Goal: Navigation & Orientation: Find specific page/section

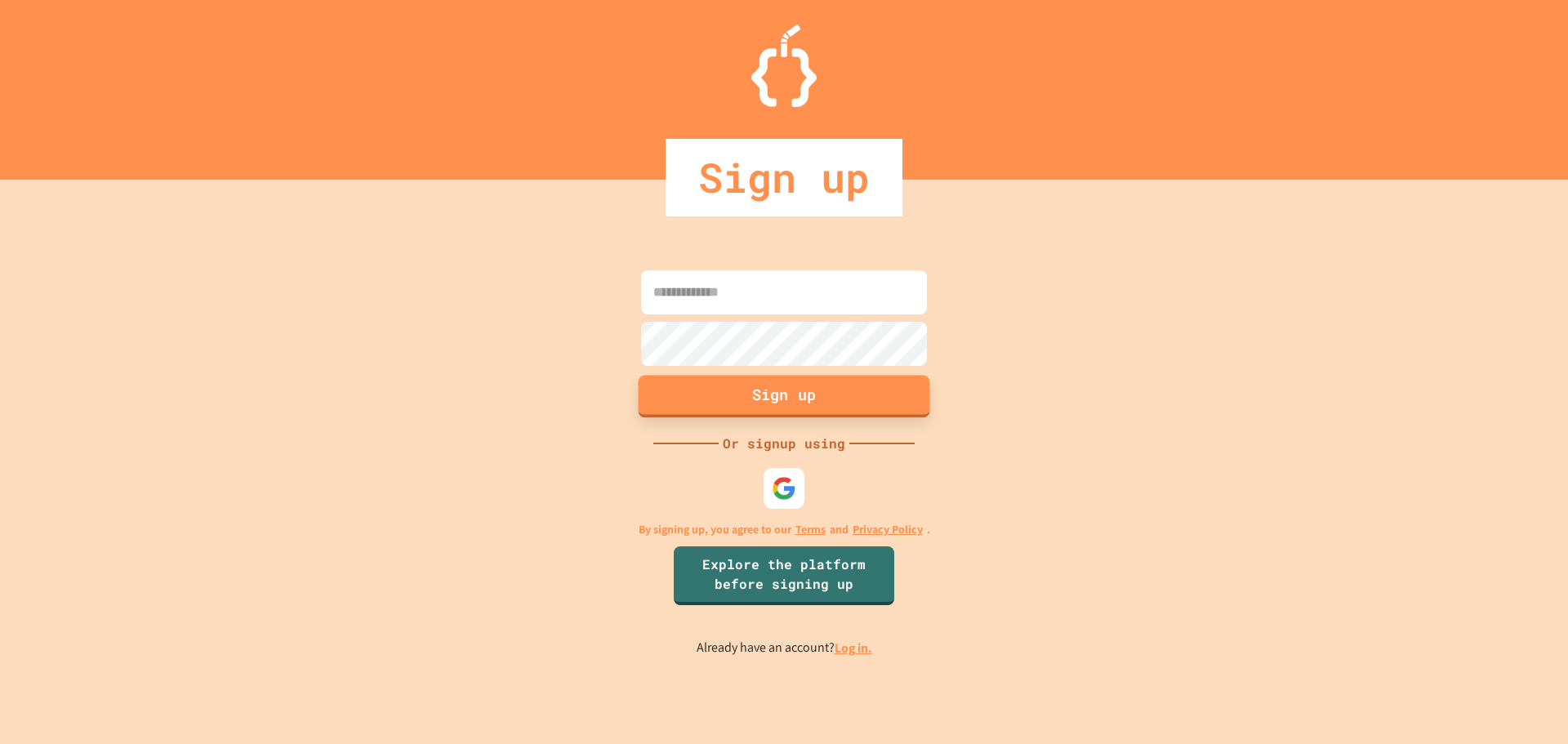
type input "**********"
click at [764, 389] on button "Sign up" at bounding box center [784, 396] width 291 height 43
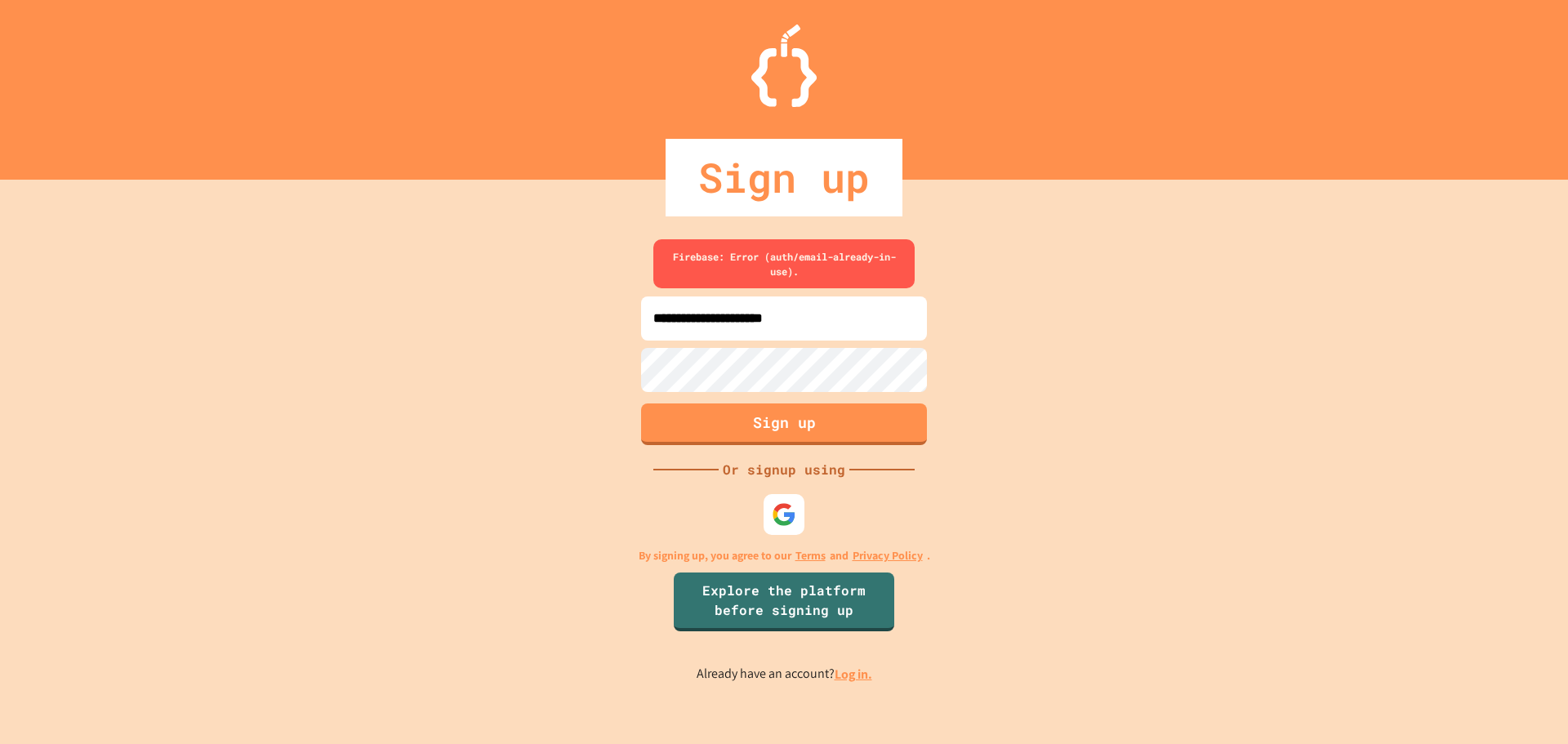
click at [853, 672] on link "Log in." at bounding box center [853, 673] width 37 height 17
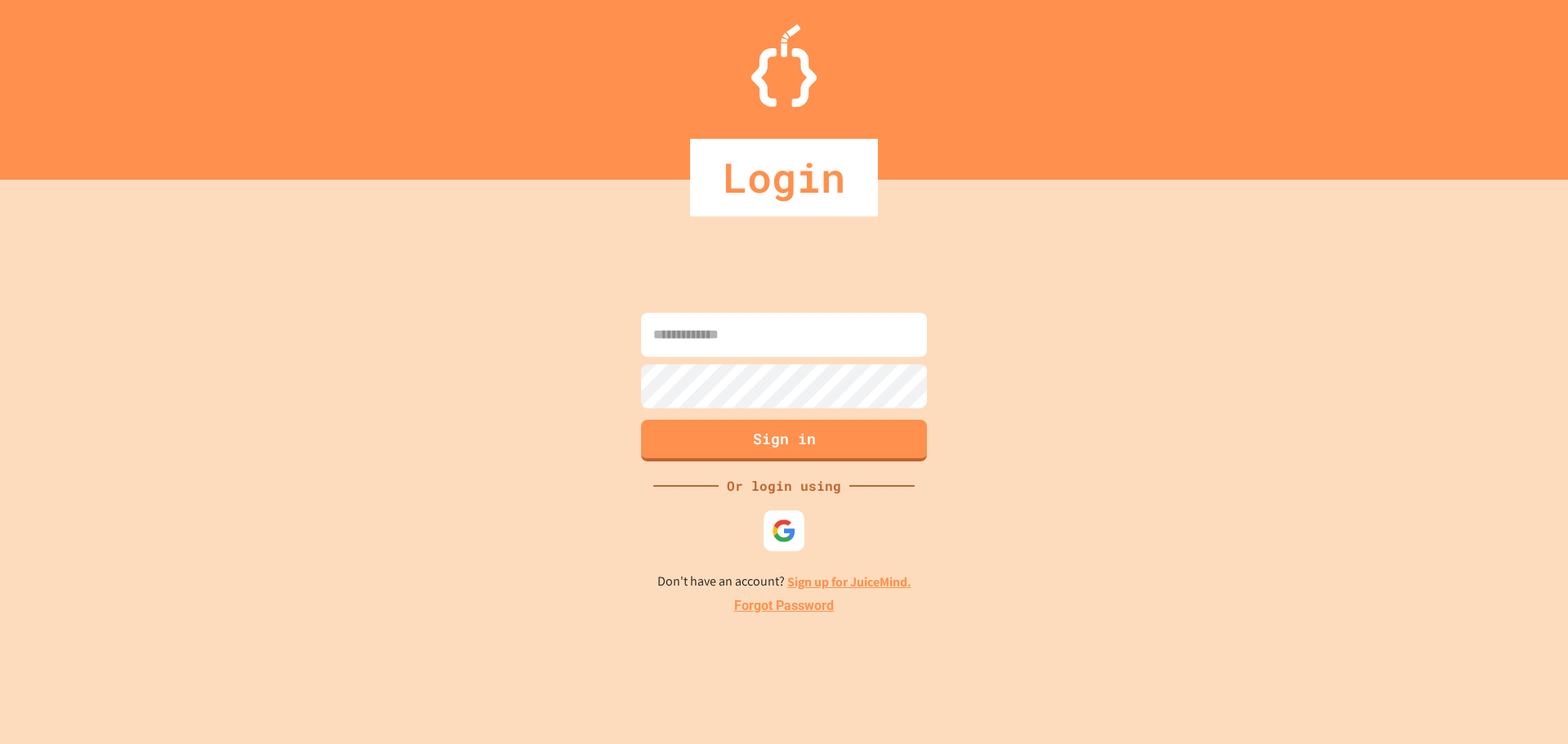
type input "**********"
click at [769, 435] on button "Sign in" at bounding box center [784, 439] width 291 height 43
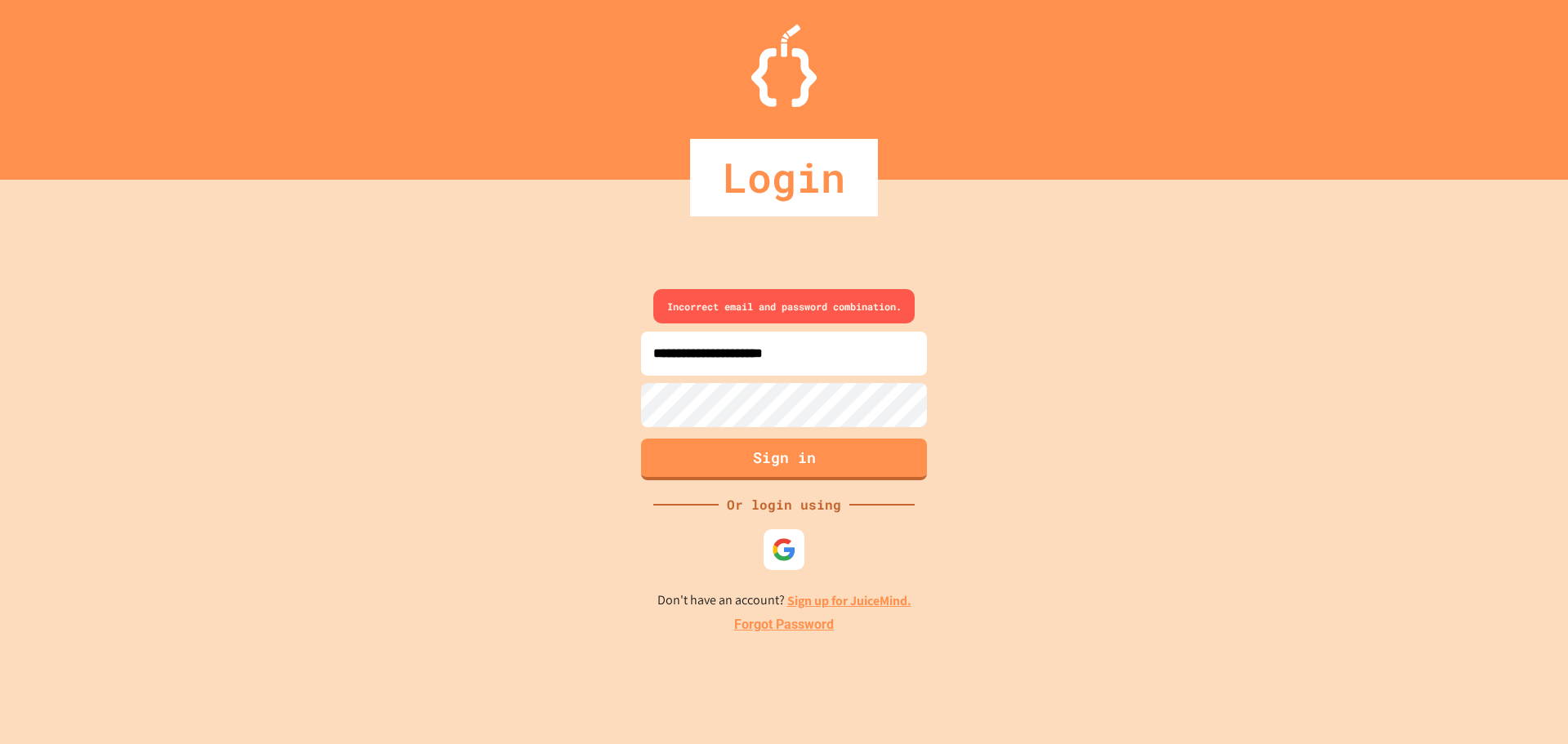
click at [570, 392] on div "**********" at bounding box center [784, 461] width 1568 height 565
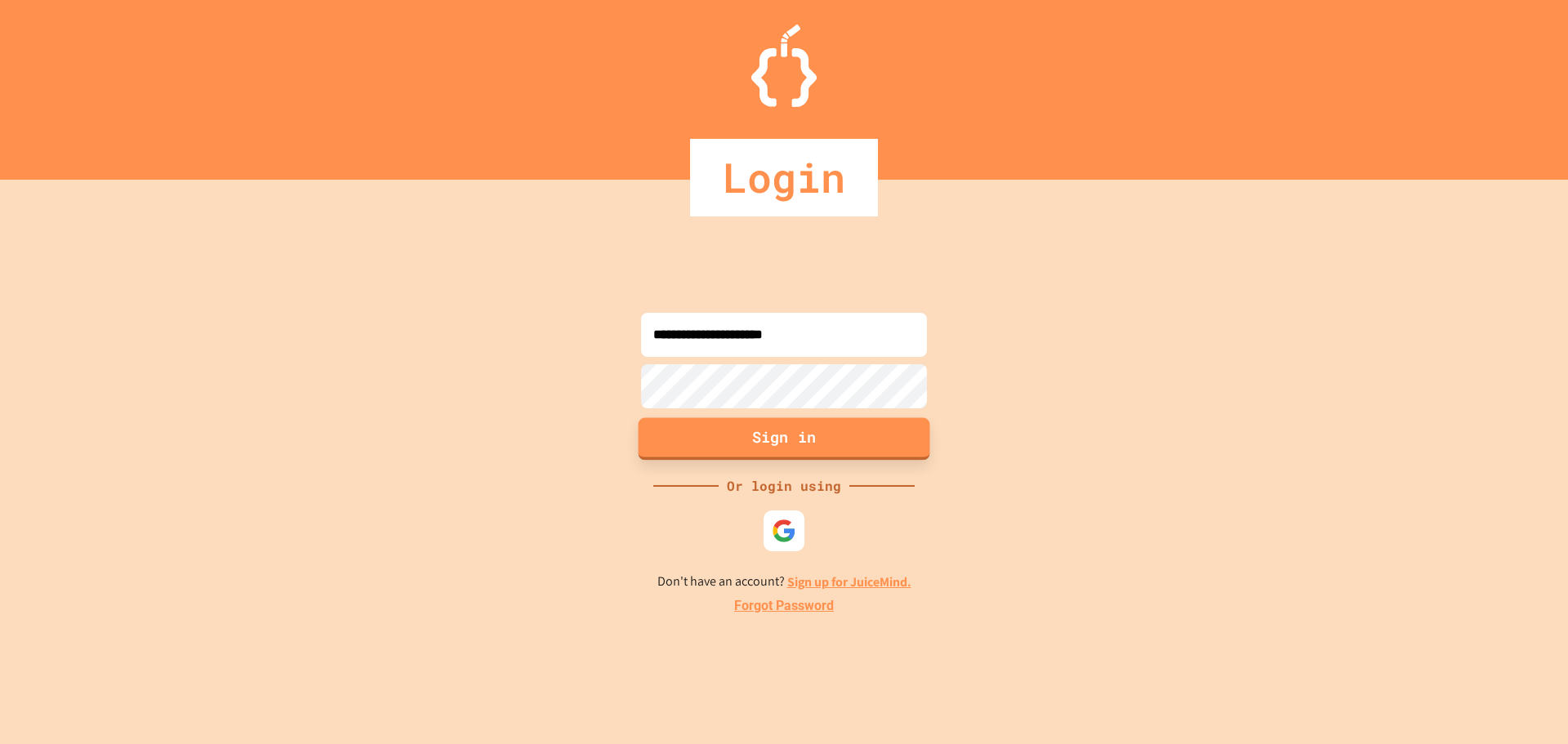
click at [665, 434] on button "Sign in" at bounding box center [784, 439] width 291 height 43
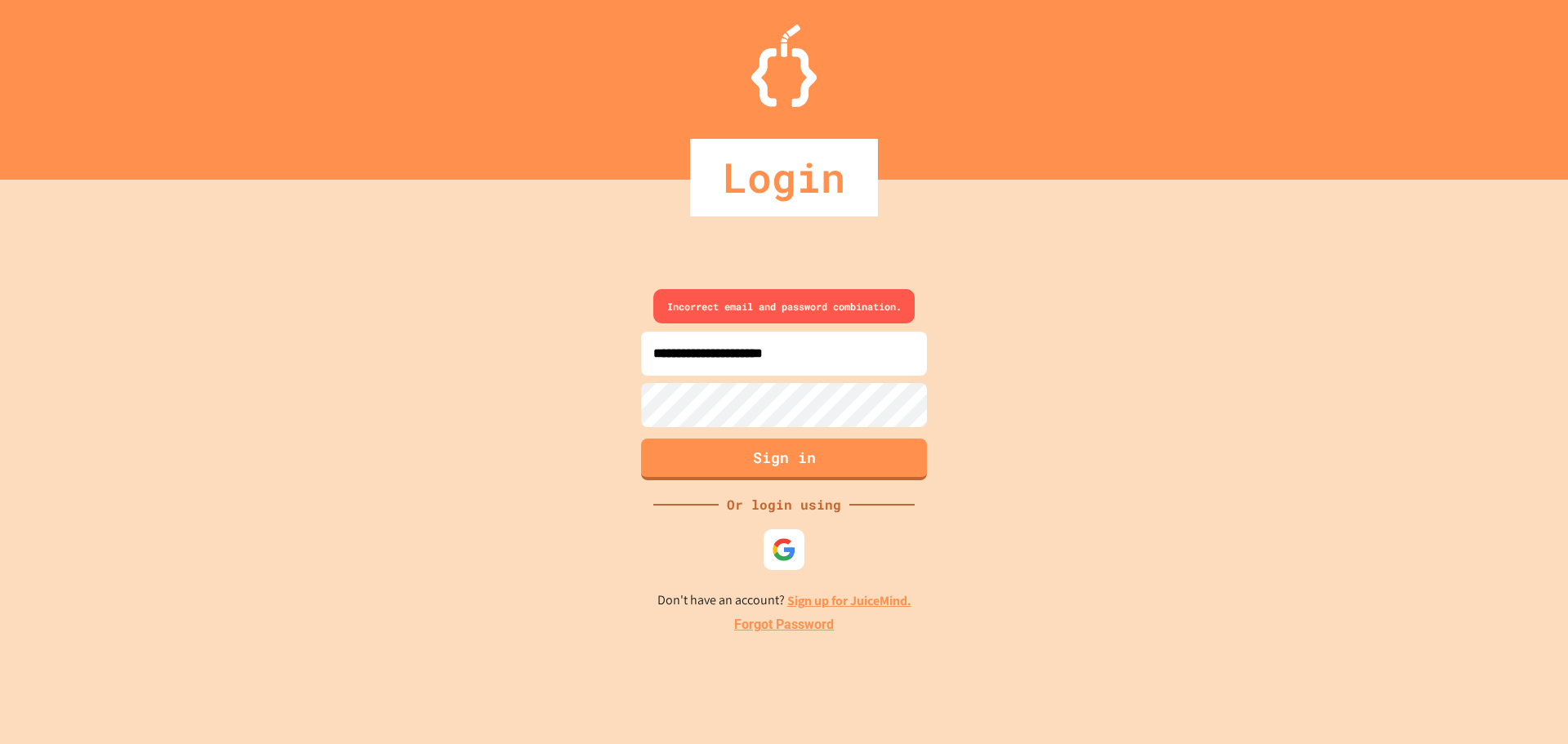
drag, startPoint x: 1201, startPoint y: 461, endPoint x: 1187, endPoint y: 467, distance: 15.2
click at [1201, 461] on div "**********" at bounding box center [784, 461] width 1568 height 565
click at [796, 552] on img at bounding box center [784, 550] width 27 height 27
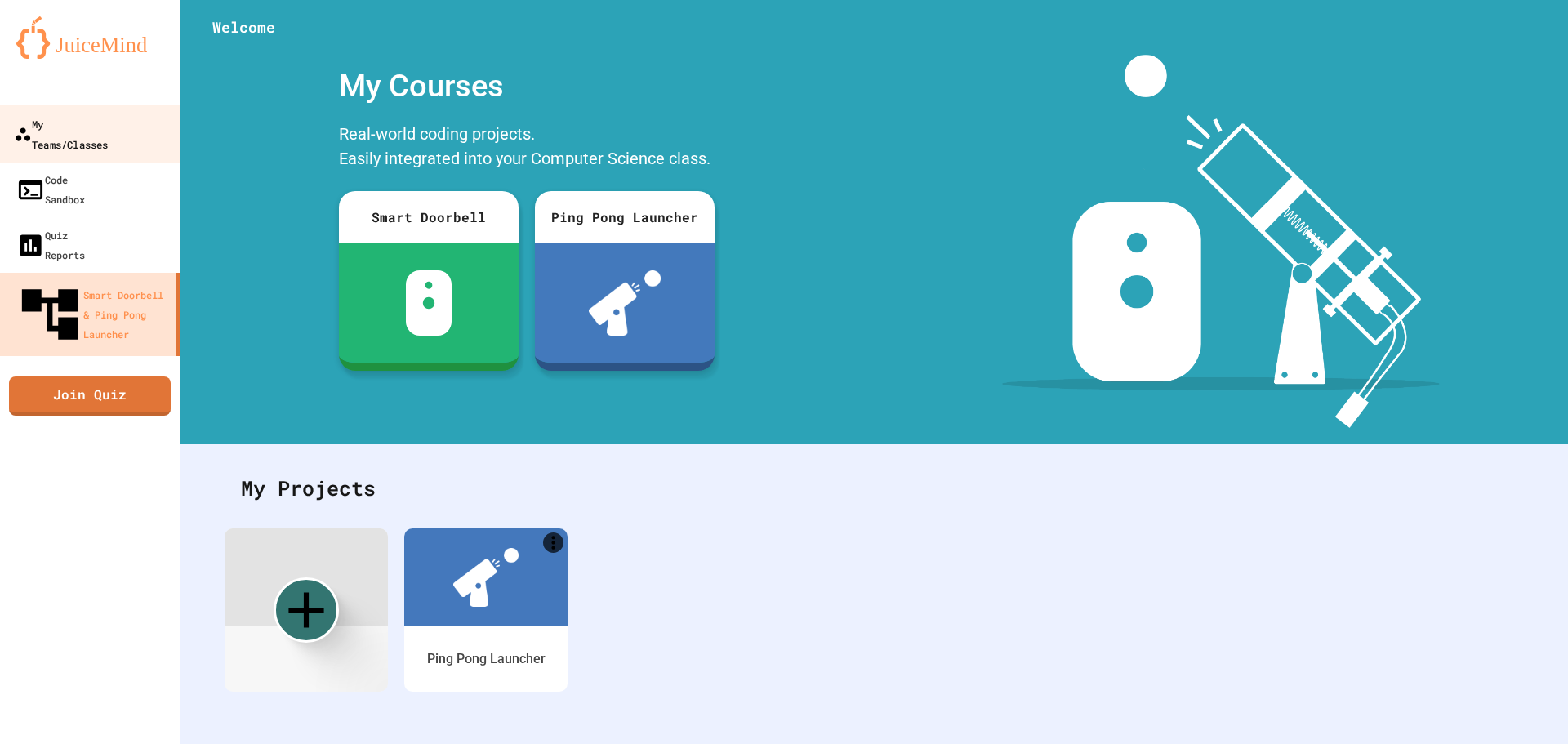
click at [67, 139] on link "My Teams/Classes" at bounding box center [89, 133] width 185 height 57
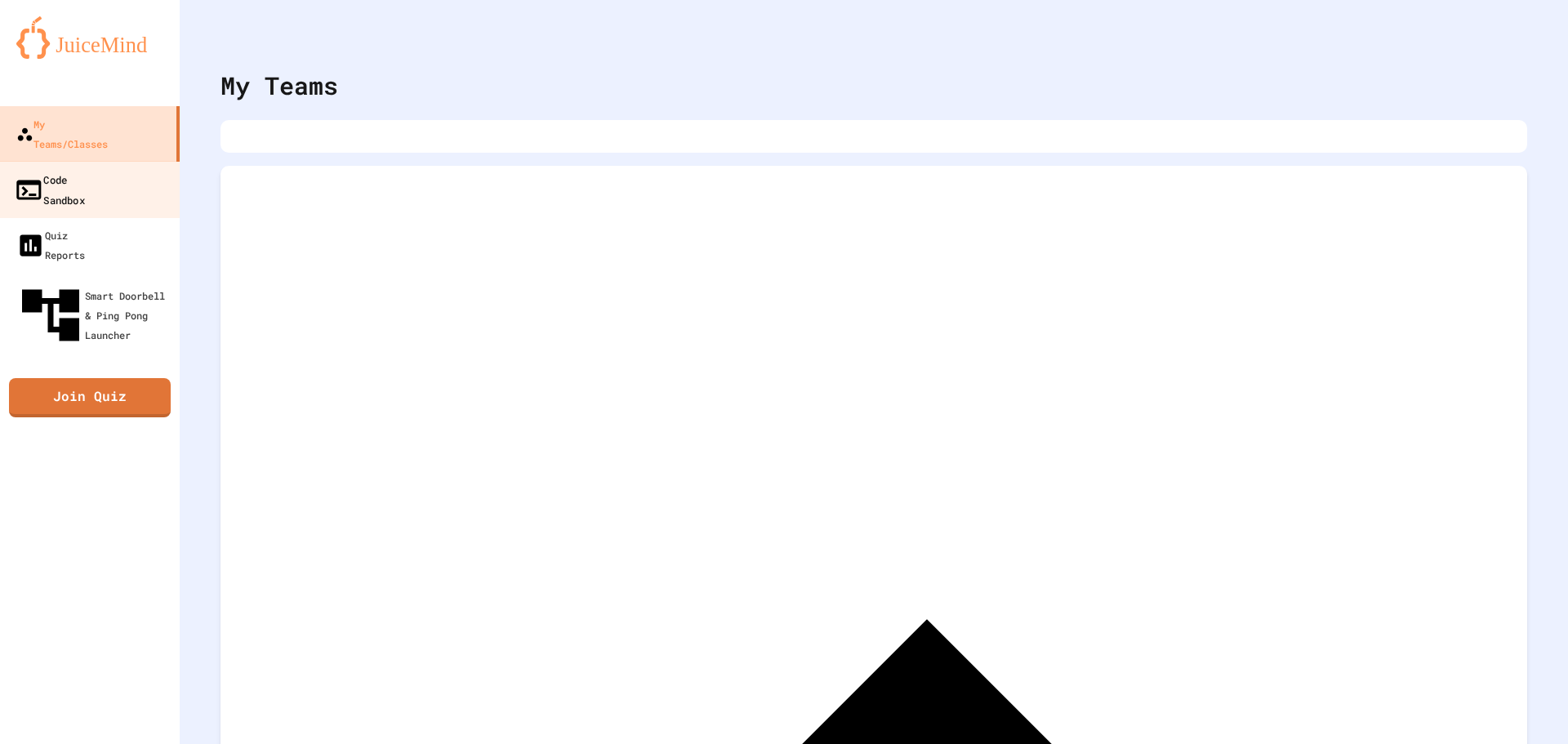
click at [108, 170] on link "Code Sandbox" at bounding box center [89, 189] width 185 height 57
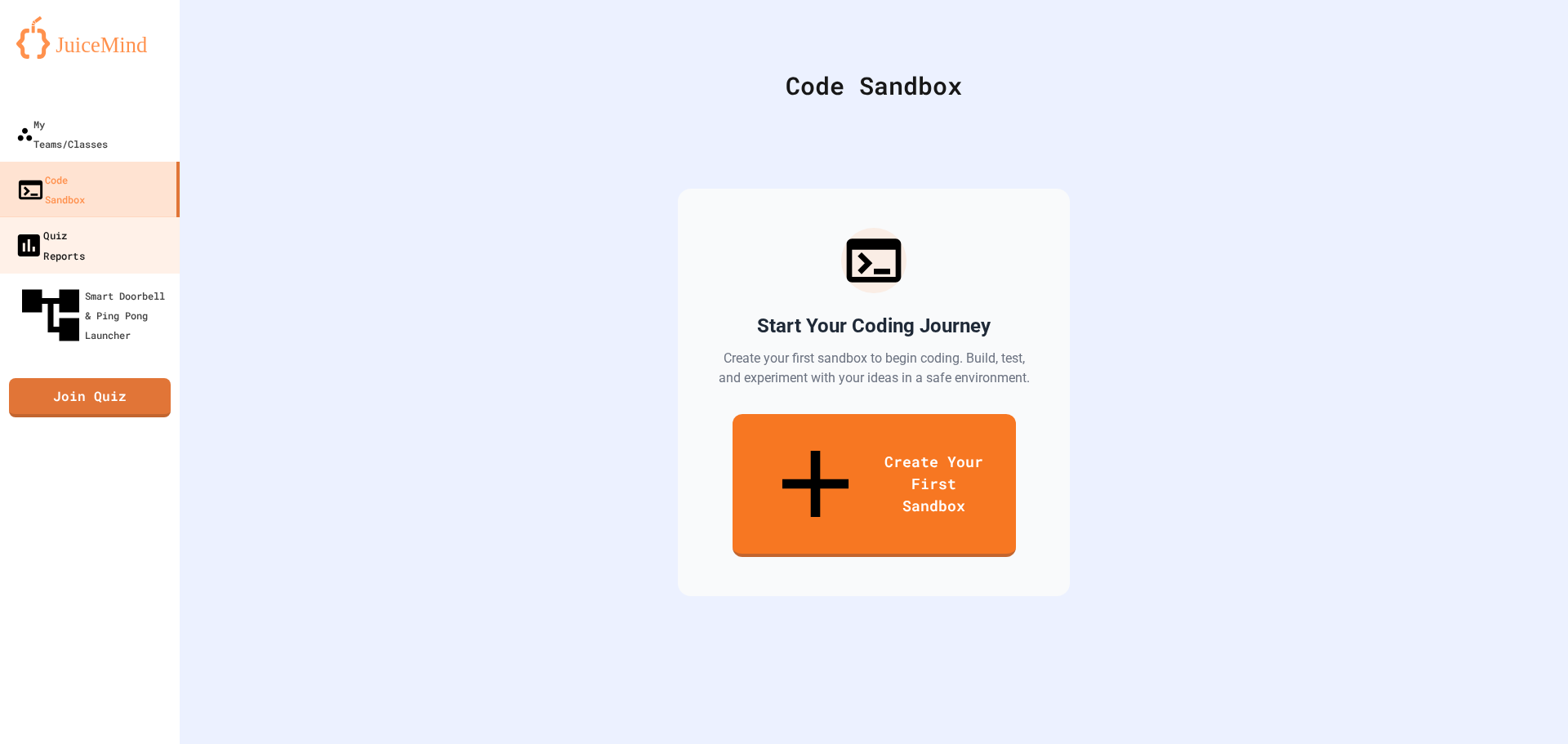
click at [85, 224] on div "Quiz Reports" at bounding box center [49, 244] width 71 height 40
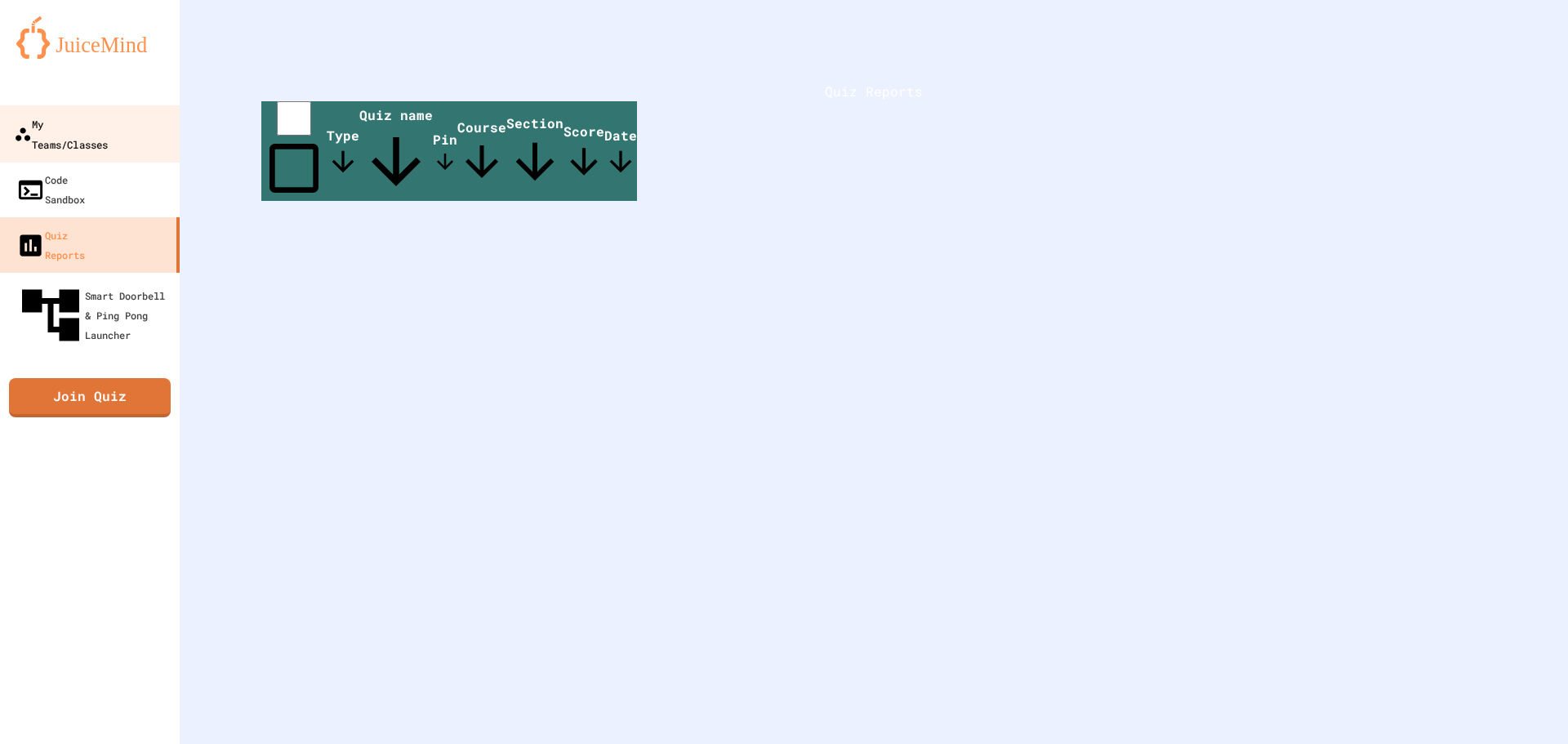
click at [62, 131] on div "My Teams/Classes" at bounding box center [60, 133] width 94 height 40
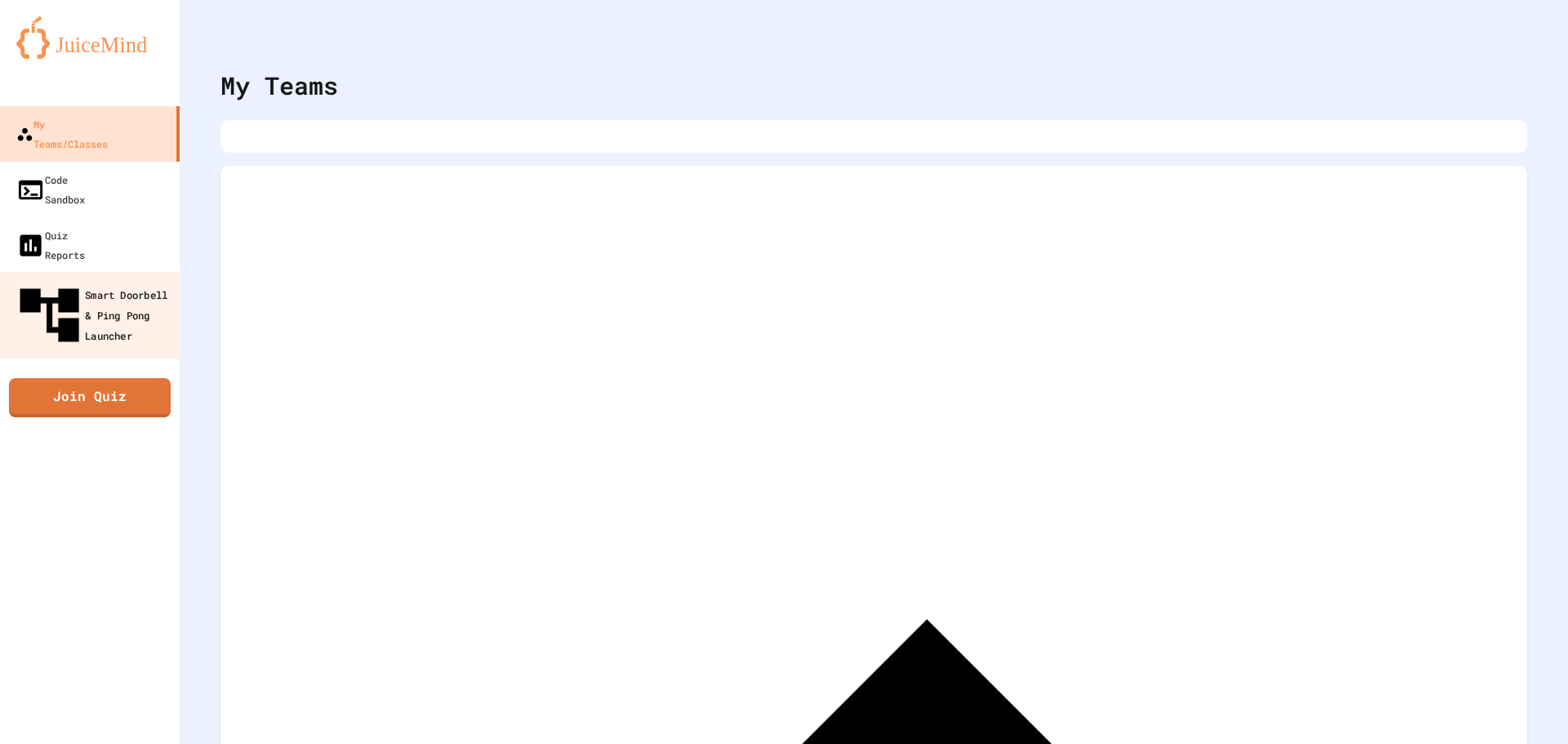
click at [26, 280] on div "Smart Doorbell & Ping Pong Launcher" at bounding box center [95, 315] width 162 height 71
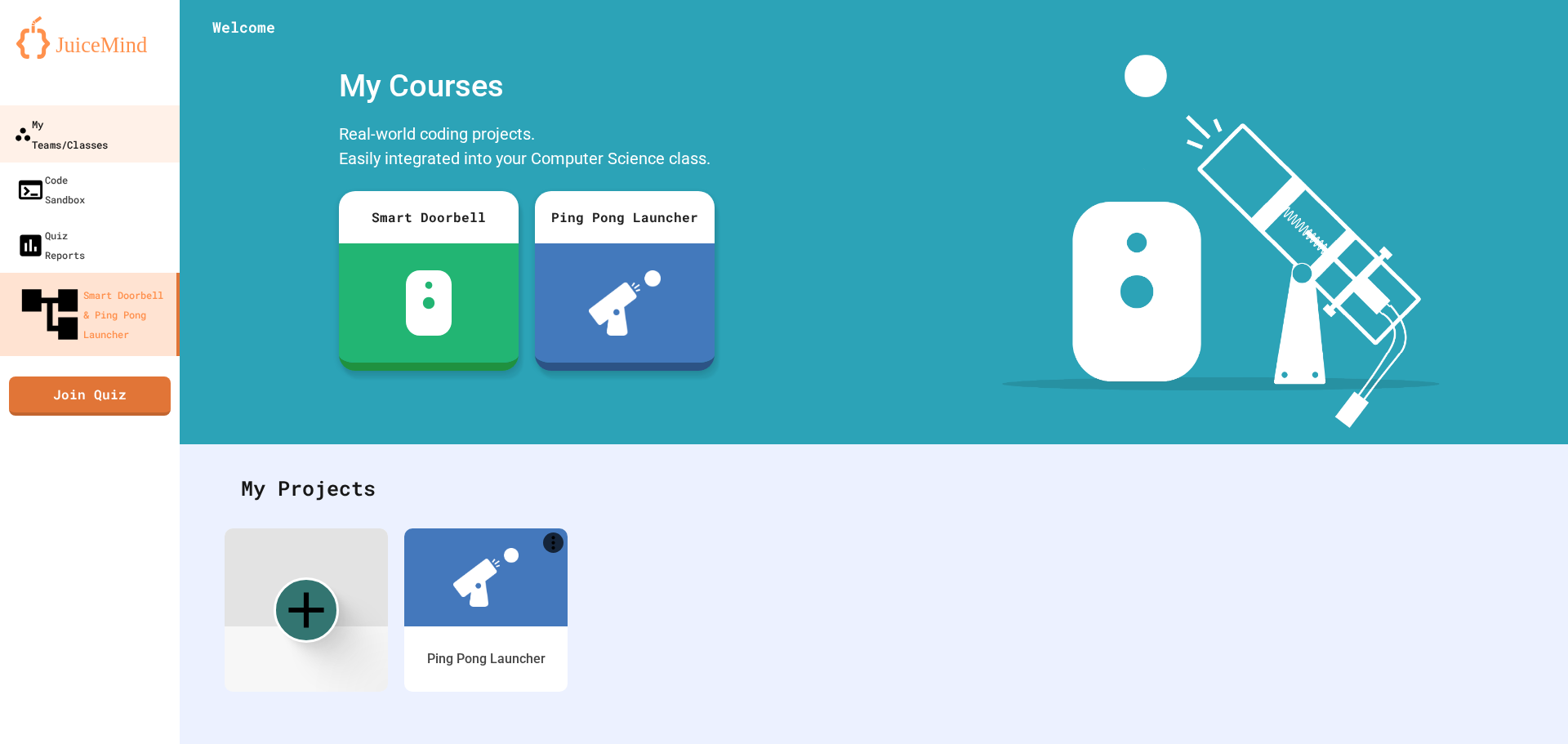
click at [97, 136] on link "My Teams/Classes" at bounding box center [89, 133] width 185 height 57
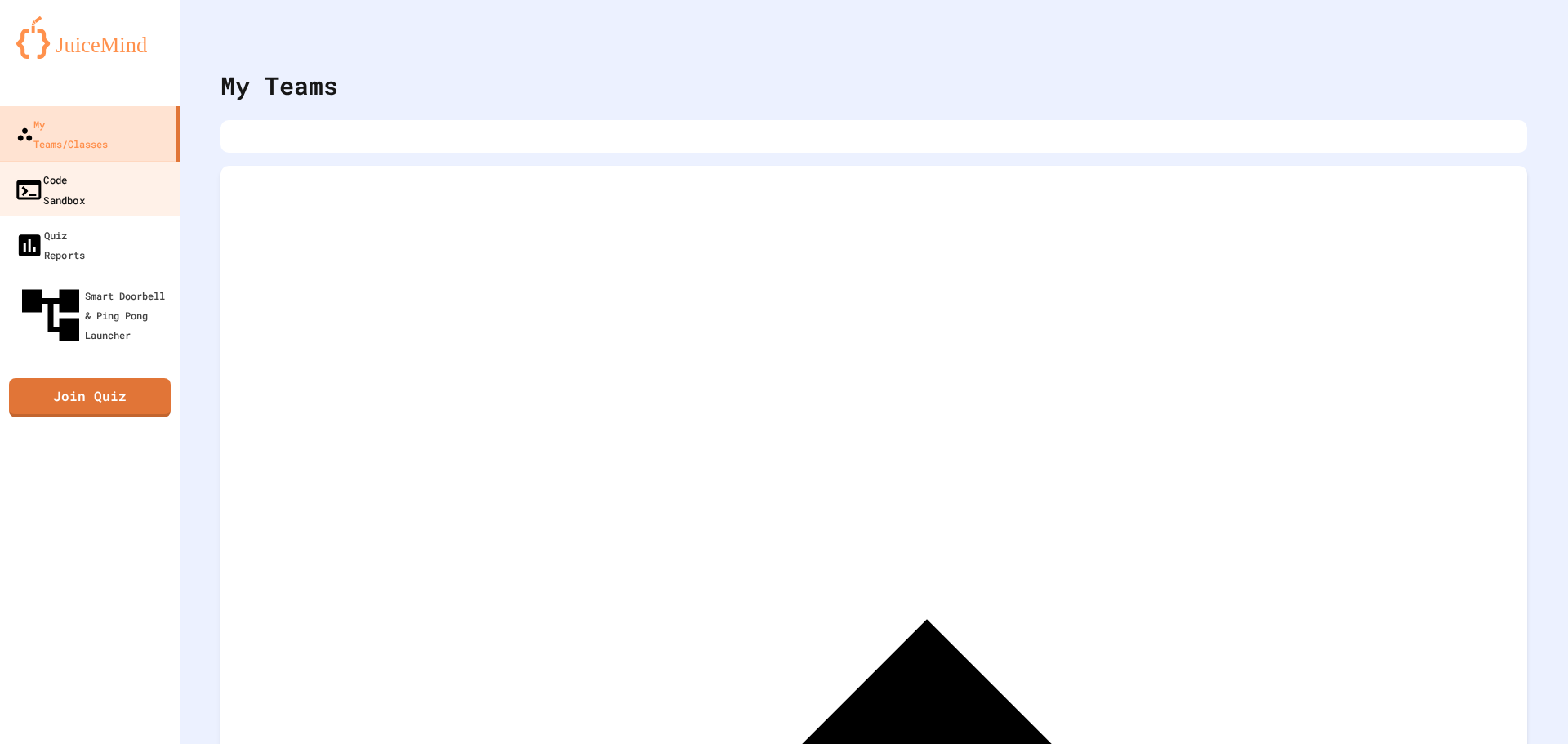
click at [84, 169] on div "Code Sandbox" at bounding box center [49, 189] width 71 height 40
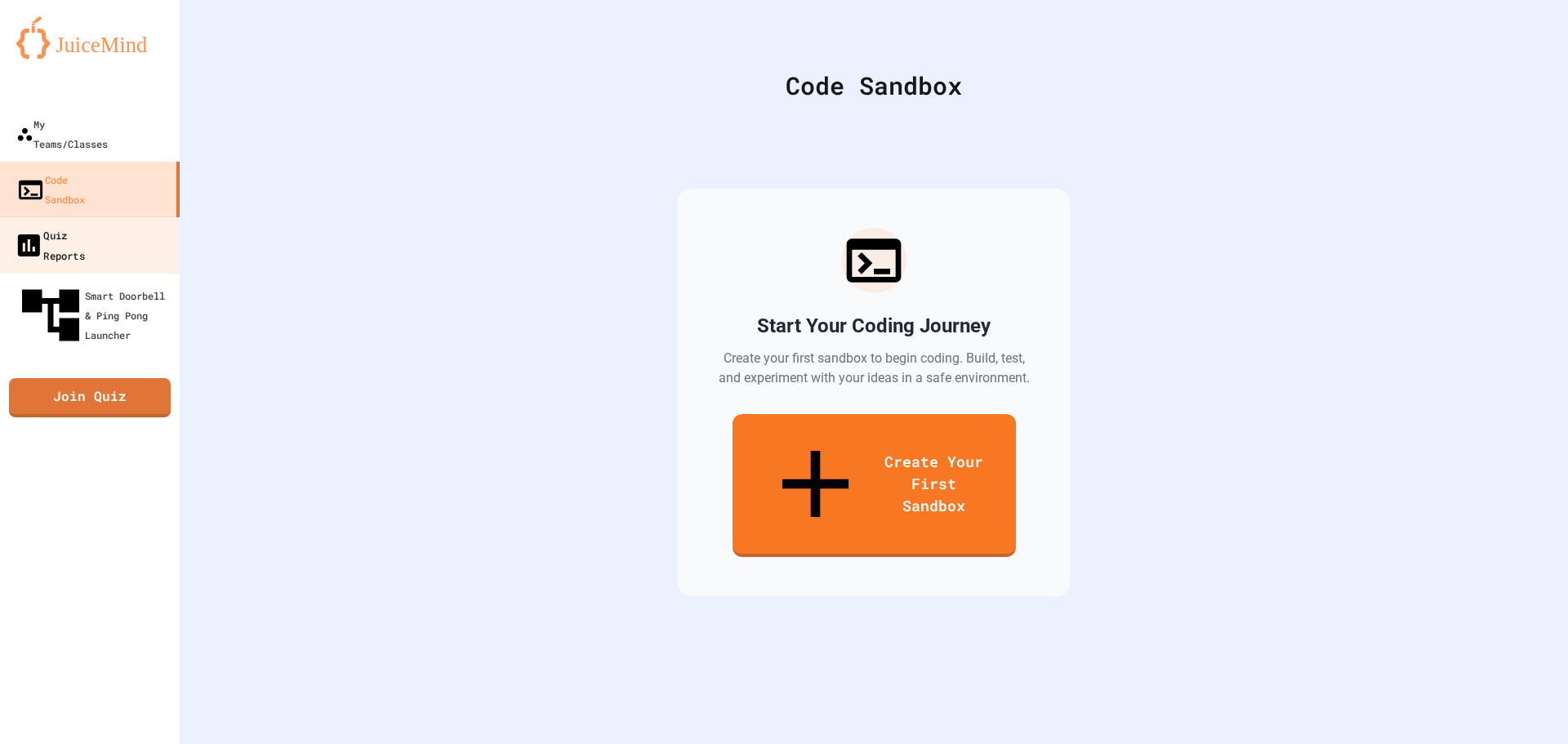
click at [114, 217] on link "Quiz Reports" at bounding box center [89, 245] width 185 height 57
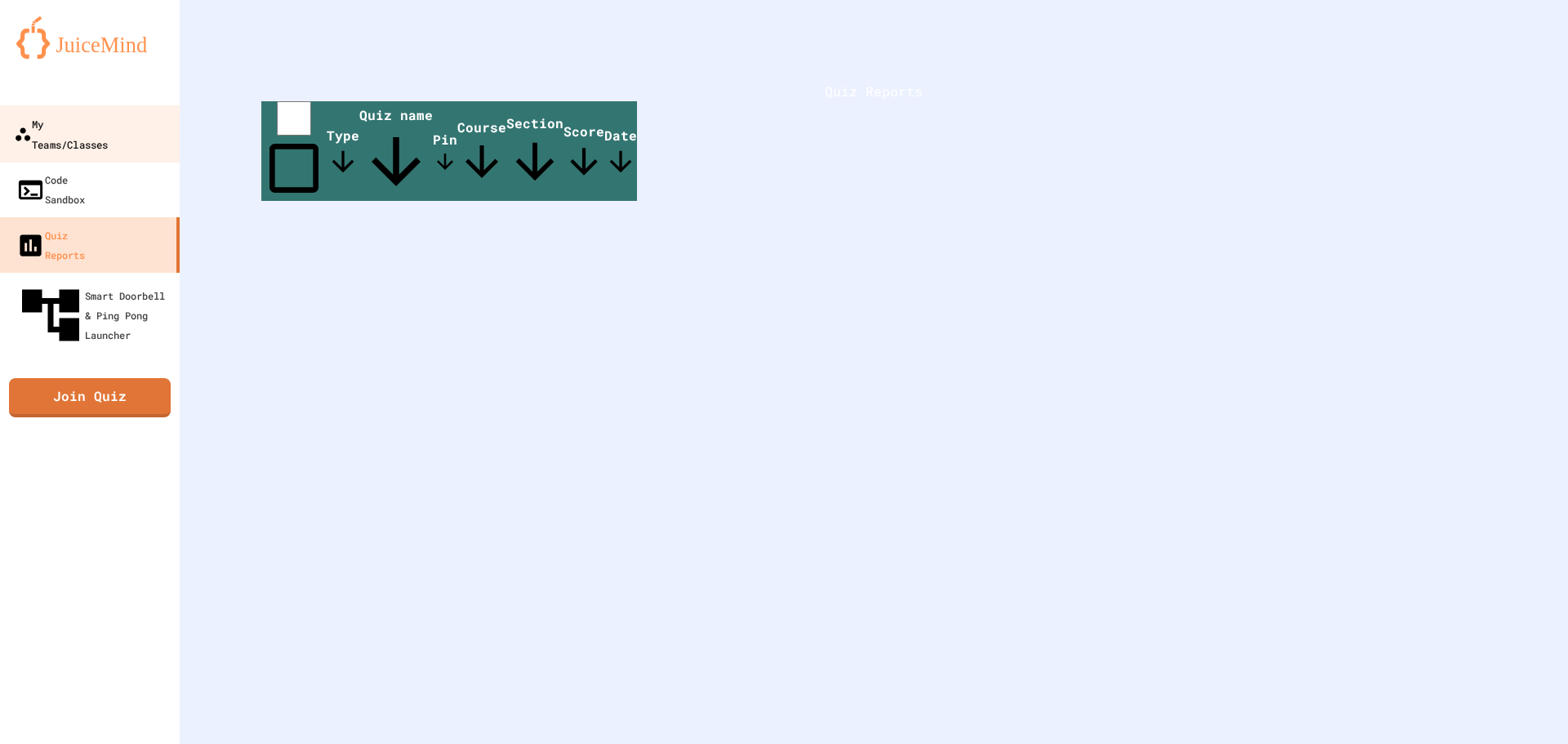
click at [108, 117] on div "My Teams/Classes" at bounding box center [60, 133] width 94 height 40
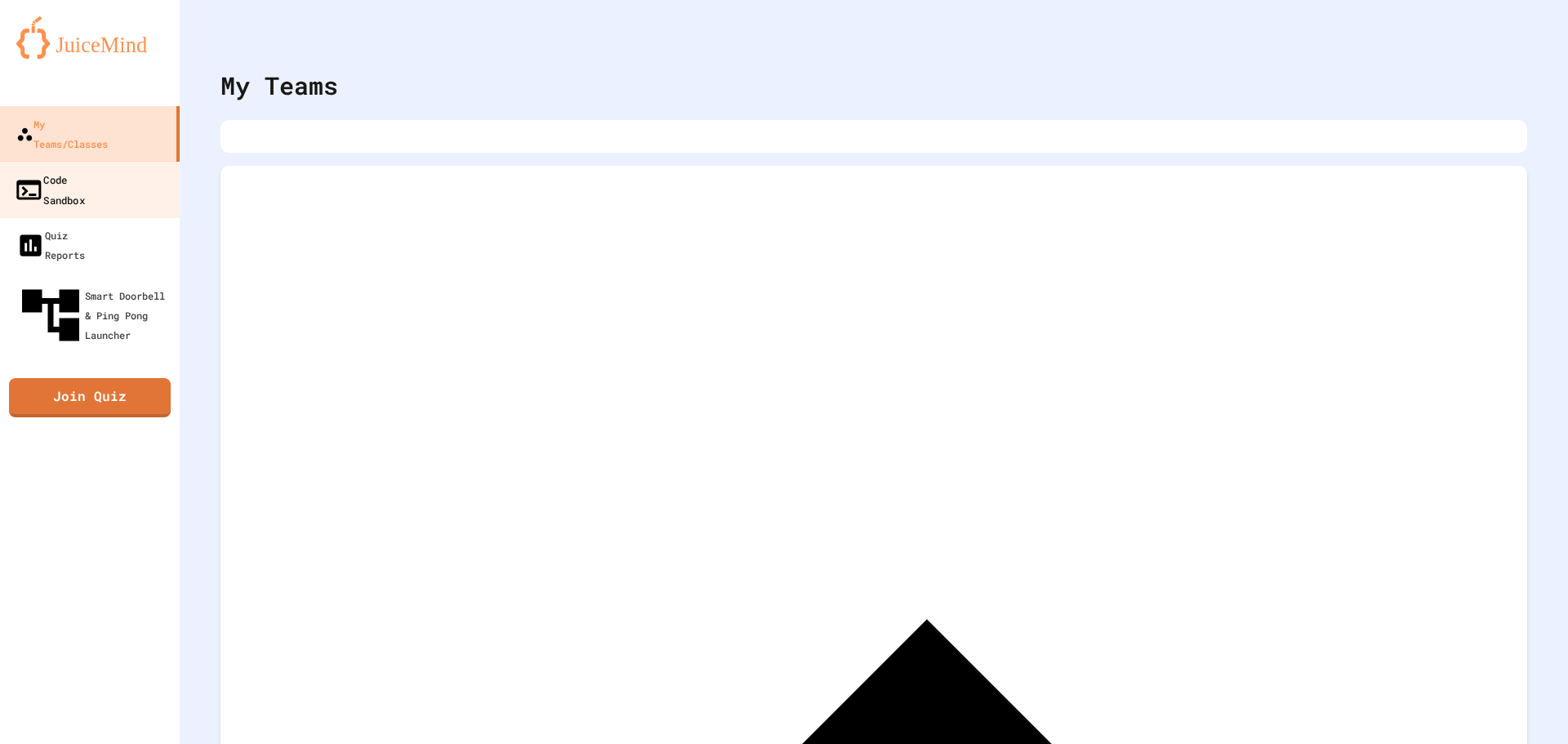
click at [78, 170] on link "Code Sandbox" at bounding box center [89, 189] width 185 height 57
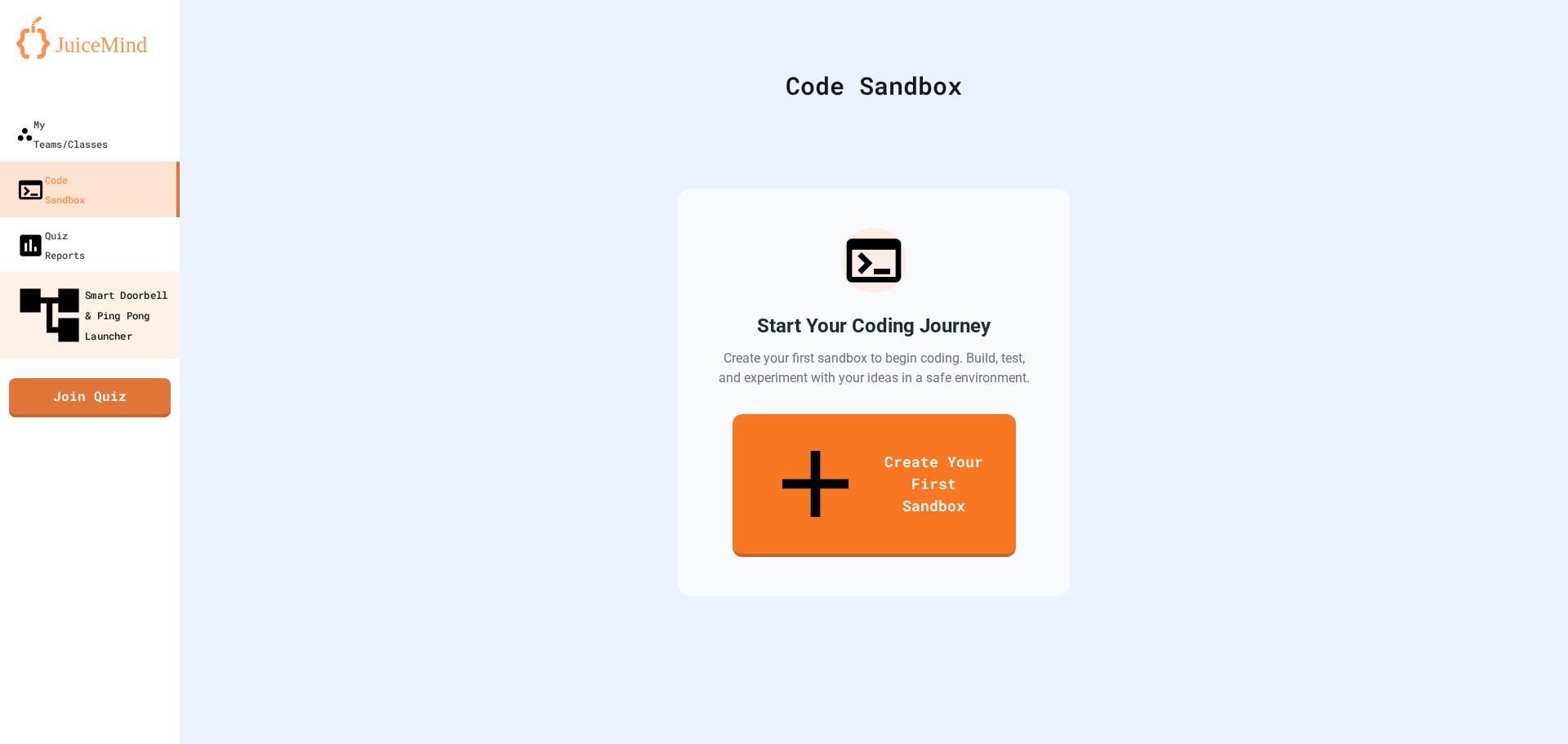
click at [78, 280] on div "Smart Doorbell & Ping Pong Launcher" at bounding box center [95, 315] width 162 height 71
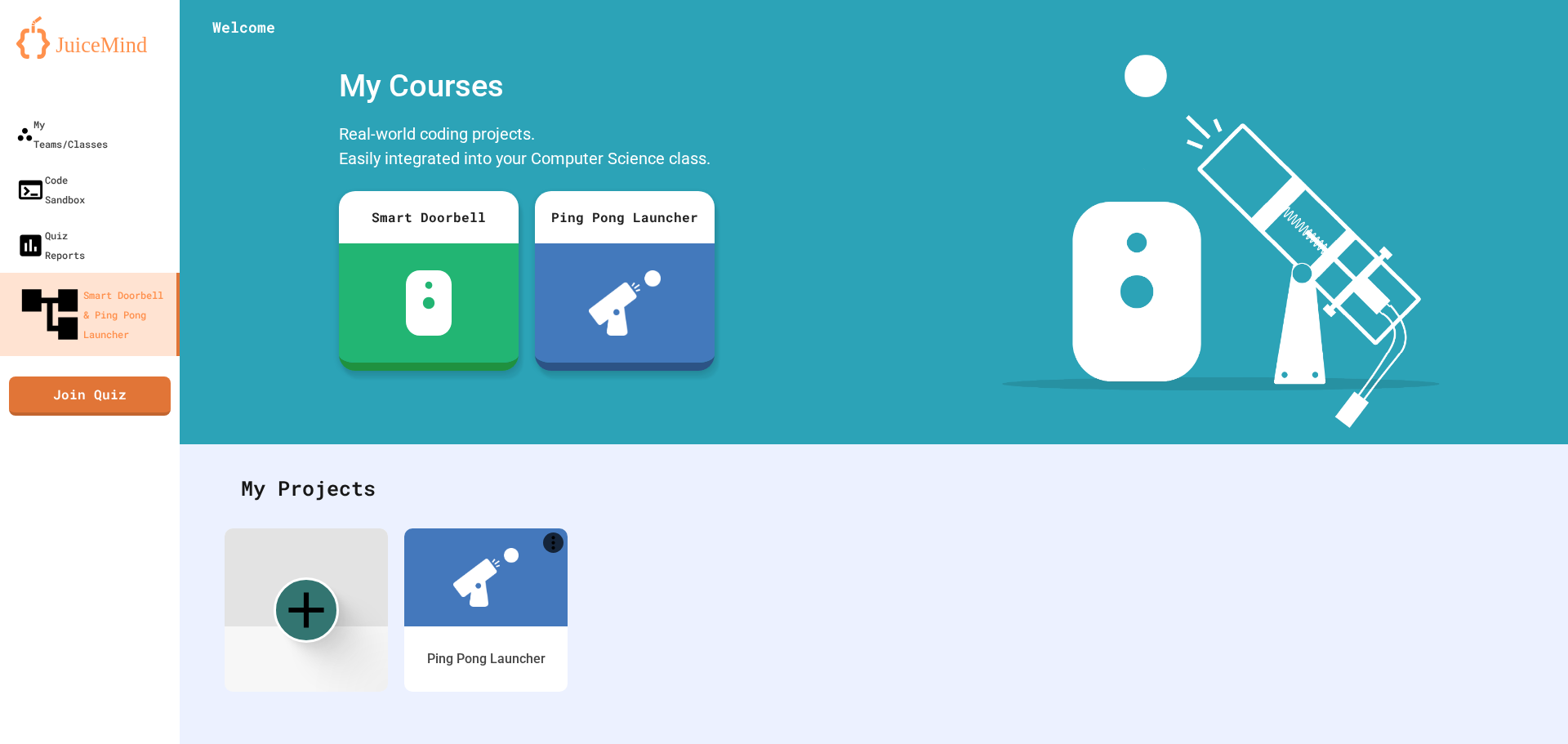
click at [135, 52] on img at bounding box center [90, 38] width 147 height 43
